Goal: Task Accomplishment & Management: Use online tool/utility

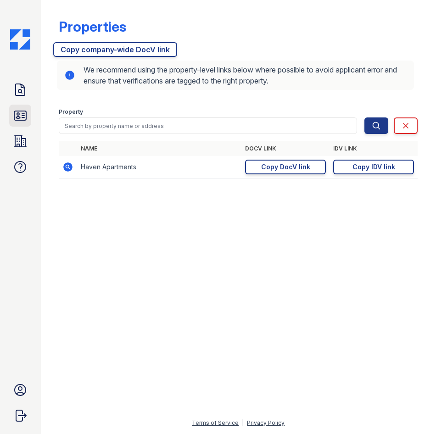
click at [23, 116] on icon at bounding box center [20, 115] width 15 height 15
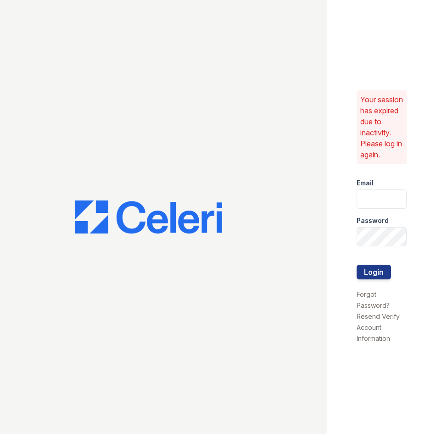
click at [23, 96] on div at bounding box center [163, 217] width 327 height 434
type input "[EMAIL_ADDRESS][DOMAIN_NAME]"
click at [367, 269] on button "Login" at bounding box center [373, 272] width 34 height 15
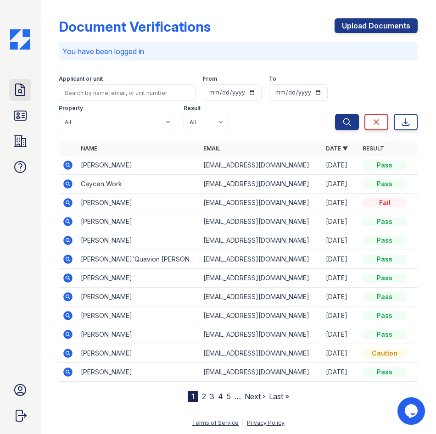
click at [11, 81] on link "Doc Verifications" at bounding box center [20, 90] width 22 height 22
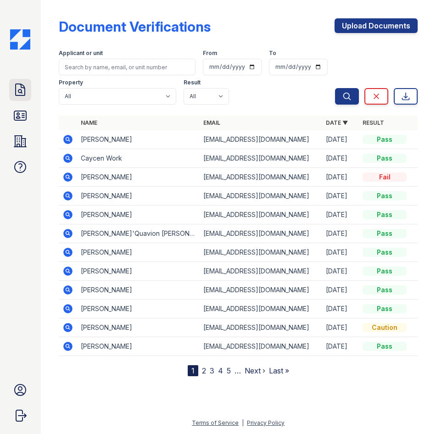
click at [22, 91] on icon at bounding box center [20, 90] width 15 height 15
click at [25, 115] on icon at bounding box center [20, 115] width 15 height 15
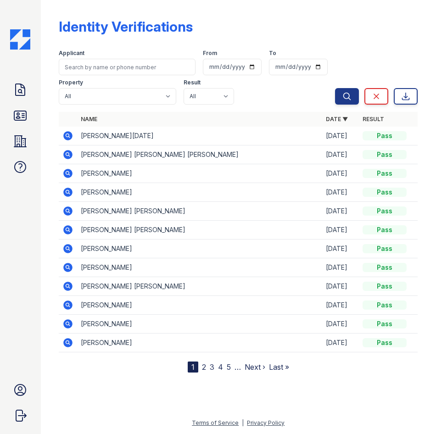
click at [68, 138] on icon at bounding box center [68, 135] width 9 height 9
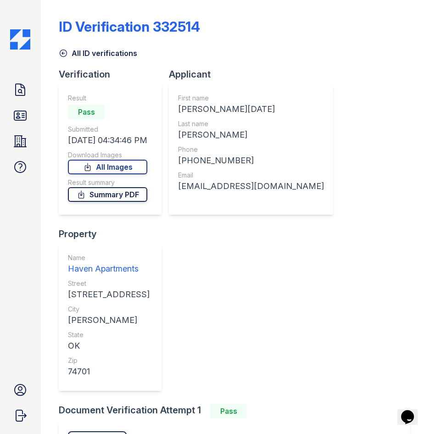
click at [110, 197] on link "Summary PDF" at bounding box center [107, 194] width 79 height 15
click at [391, 346] on div "Verification Result Pass Submitted 10/02/25 04:34:46 PM Download Images All Ima…" at bounding box center [238, 236] width 359 height 336
